Goal: Transaction & Acquisition: Purchase product/service

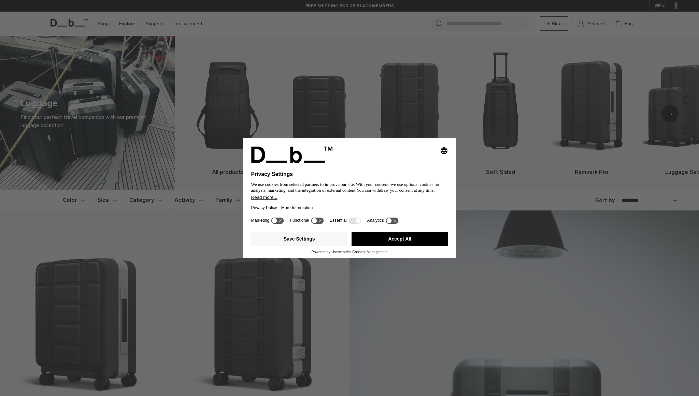
click at [371, 243] on button "Accept All" at bounding box center [400, 239] width 97 height 14
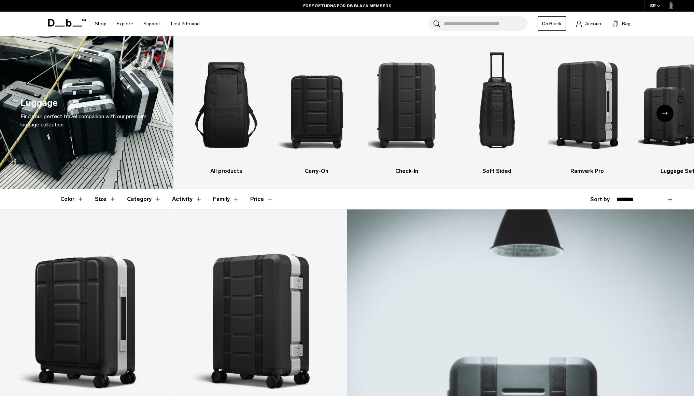
click at [666, 114] on icon "Next slide" at bounding box center [664, 113] width 5 height 3
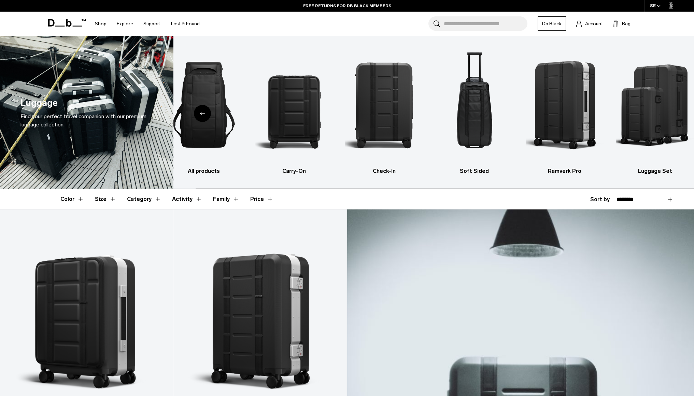
click at [666, 114] on img "6 / 6" at bounding box center [655, 104] width 78 height 117
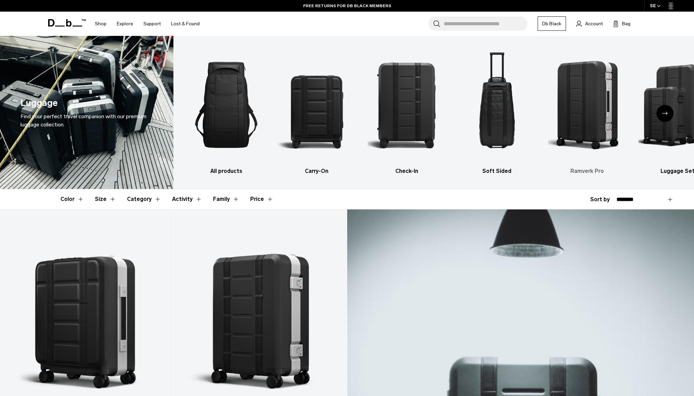
click at [601, 107] on img "5 / 6" at bounding box center [587, 104] width 78 height 117
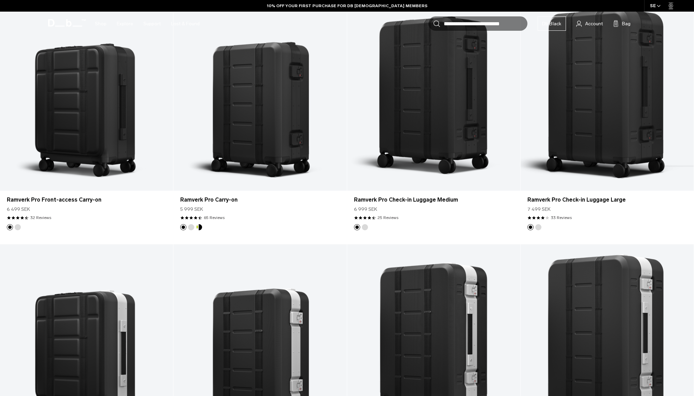
scroll to position [246, 0]
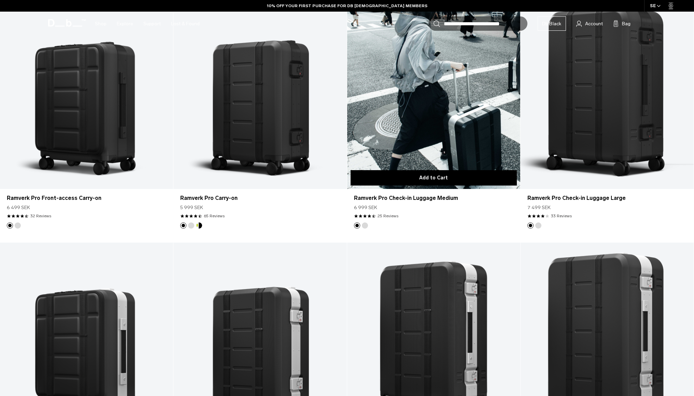
click at [407, 172] on button "Add to Cart" at bounding box center [434, 177] width 166 height 15
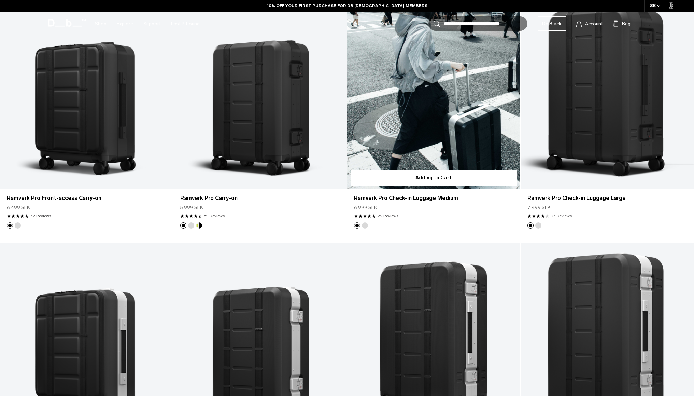
click at [424, 128] on link "Ramverk Pro Check-in Luggage Medium" at bounding box center [433, 92] width 173 height 193
